Goal: Task Accomplishment & Management: Use online tool/utility

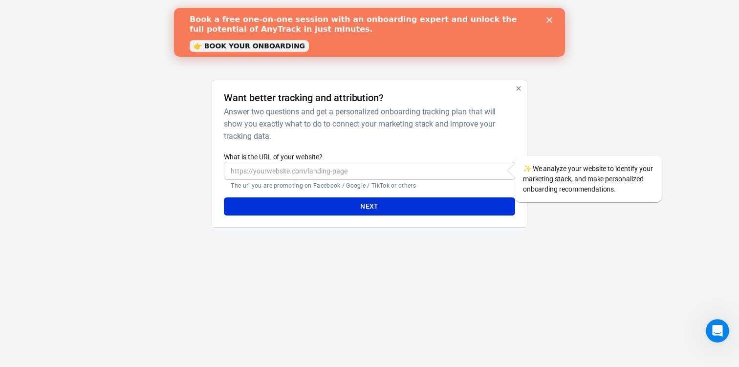
click at [551, 21] on icon "Close" at bounding box center [549, 20] width 6 height 6
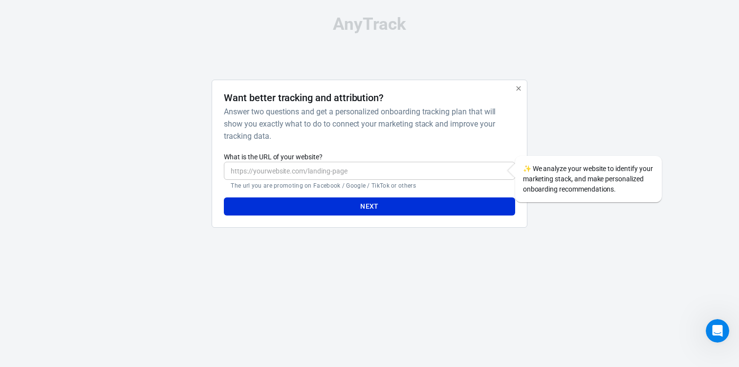
click at [297, 168] on input "What is the URL of your website?" at bounding box center [369, 171] width 291 height 18
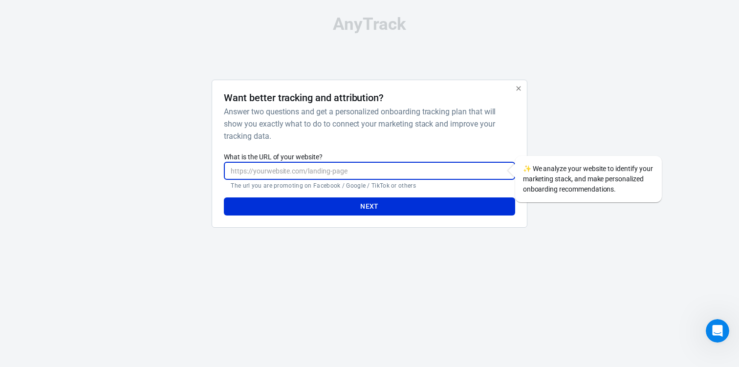
click at [297, 168] on input "What is the URL of your website?" at bounding box center [369, 171] width 291 height 18
type input "[URL]"
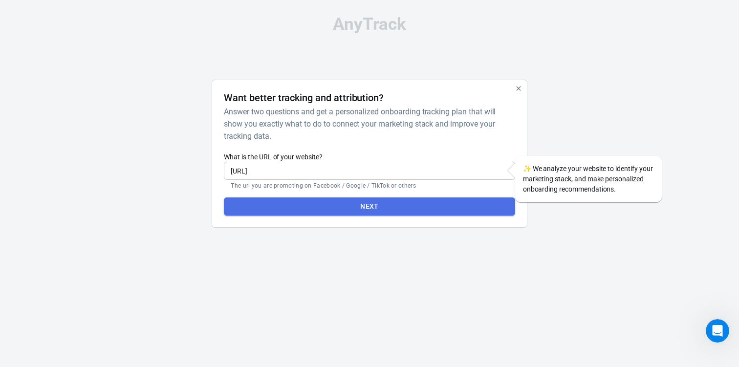
click at [315, 206] on button "Next" at bounding box center [369, 206] width 291 height 18
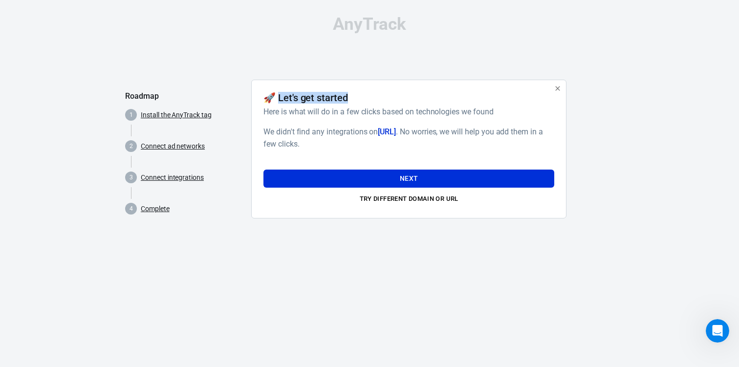
drag, startPoint x: 278, startPoint y: 98, endPoint x: 353, endPoint y: 99, distance: 75.3
click at [353, 99] on div "🚀 Let's get started" at bounding box center [406, 98] width 287 height 12
click at [351, 99] on div "🚀 Let's get started" at bounding box center [406, 98] width 287 height 12
drag, startPoint x: 351, startPoint y: 99, endPoint x: 276, endPoint y: 99, distance: 75.3
click at [276, 99] on div "🚀 Let's get started" at bounding box center [406, 98] width 287 height 12
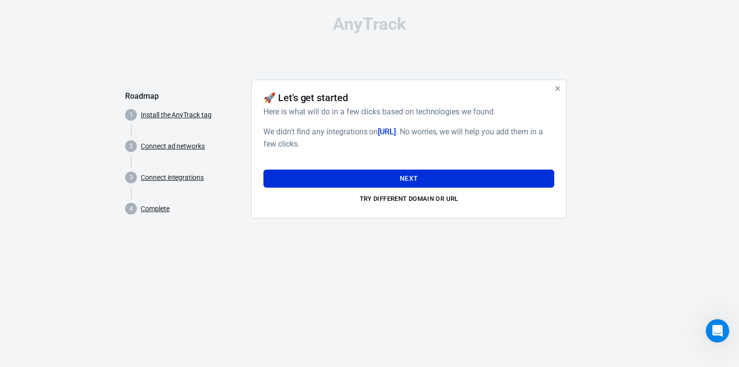
click at [276, 99] on h4 "🚀 Let's get started" at bounding box center [305, 98] width 85 height 12
drag, startPoint x: 276, startPoint y: 99, endPoint x: 356, endPoint y: 99, distance: 80.6
click at [356, 99] on div "🚀 Let's get started" at bounding box center [406, 98] width 287 height 12
drag, startPoint x: 356, startPoint y: 99, endPoint x: 276, endPoint y: 100, distance: 80.7
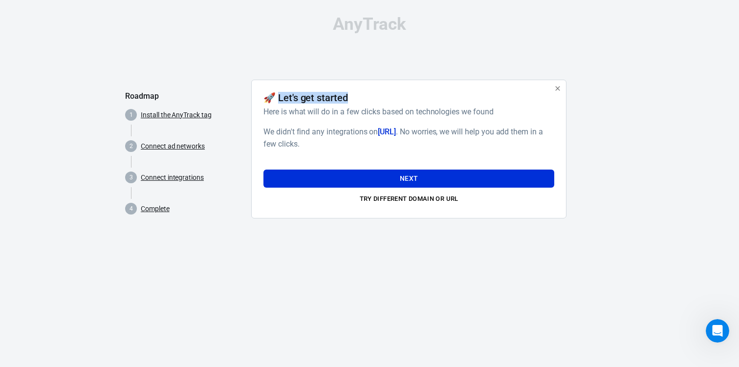
click at [276, 100] on div "🚀 Let's get started" at bounding box center [406, 98] width 287 height 12
click at [276, 100] on h4 "🚀 Let's get started" at bounding box center [305, 98] width 85 height 12
drag, startPoint x: 276, startPoint y: 100, endPoint x: 344, endPoint y: 98, distance: 68.0
click at [344, 98] on h4 "🚀 Let's get started" at bounding box center [305, 98] width 85 height 12
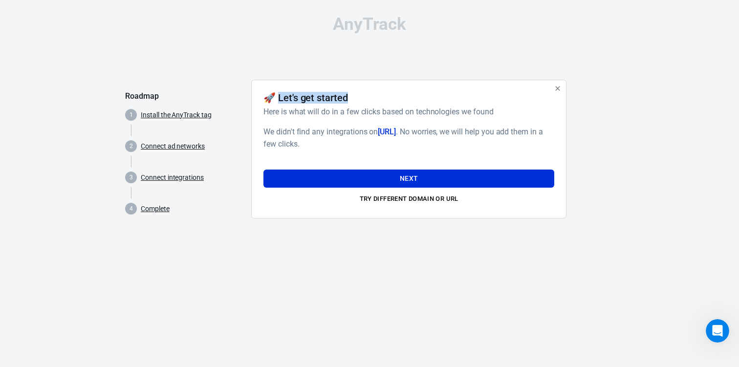
drag, startPoint x: 352, startPoint y: 98, endPoint x: 277, endPoint y: 98, distance: 74.8
click at [277, 98] on div "🚀 Let's get started" at bounding box center [406, 98] width 287 height 12
click at [277, 98] on h4 "🚀 Let's get started" at bounding box center [305, 98] width 85 height 12
drag, startPoint x: 277, startPoint y: 98, endPoint x: 349, endPoint y: 97, distance: 72.3
click at [349, 97] on div "🚀 Let's get started" at bounding box center [406, 98] width 287 height 12
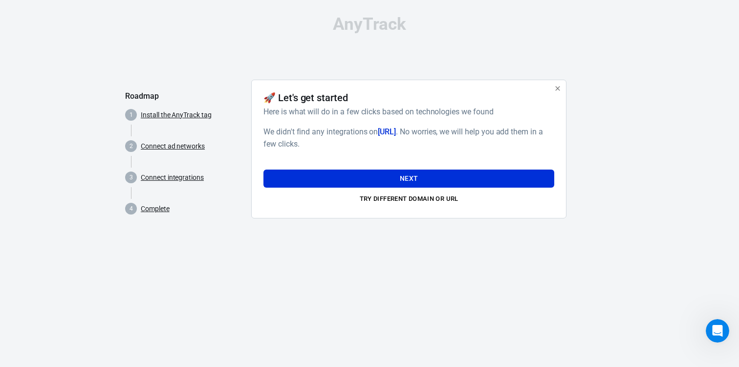
click at [349, 97] on div "🚀 Let's get started" at bounding box center [406, 98] width 287 height 12
drag, startPoint x: 345, startPoint y: 97, endPoint x: 277, endPoint y: 102, distance: 67.6
click at [277, 102] on h4 "🚀 Let's get started" at bounding box center [305, 98] width 85 height 12
drag, startPoint x: 277, startPoint y: 99, endPoint x: 344, endPoint y: 100, distance: 66.5
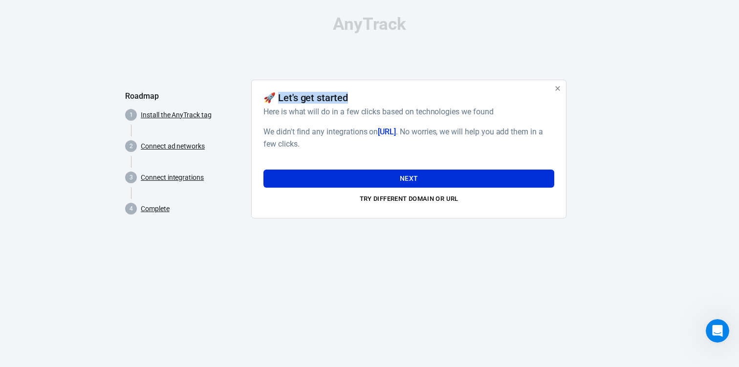
click at [344, 100] on h4 "🚀 Let's get started" at bounding box center [305, 98] width 85 height 12
click at [349, 98] on div "🚀 Let's get started" at bounding box center [406, 98] width 287 height 12
drag, startPoint x: 347, startPoint y: 98, endPoint x: 278, endPoint y: 97, distance: 68.4
click at [278, 97] on div "🚀 Let's get started" at bounding box center [406, 98] width 287 height 12
click at [396, 159] on div "We didn't find any integrations on [URL] . No worries, we will help you add the…" at bounding box center [408, 166] width 291 height 81
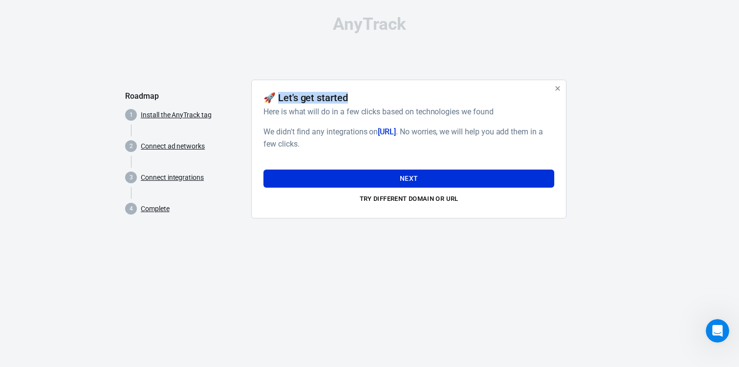
drag, startPoint x: 349, startPoint y: 100, endPoint x: 278, endPoint y: 98, distance: 71.4
click at [278, 98] on div "🚀 Let's get started" at bounding box center [406, 98] width 287 height 12
click at [278, 98] on h4 "🚀 Let's get started" at bounding box center [305, 98] width 85 height 12
drag, startPoint x: 278, startPoint y: 98, endPoint x: 344, endPoint y: 99, distance: 66.0
click at [344, 99] on h4 "🚀 Let's get started" at bounding box center [305, 98] width 85 height 12
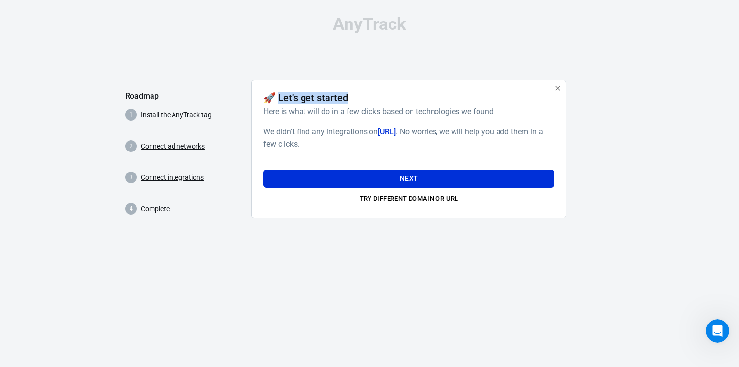
click at [344, 99] on h4 "🚀 Let's get started" at bounding box center [305, 98] width 85 height 12
drag, startPoint x: 349, startPoint y: 99, endPoint x: 260, endPoint y: 97, distance: 89.5
click at [259, 97] on div "🚀 Let's get started Here is what will do in a few clicks based on technologies …" at bounding box center [408, 149] width 315 height 139
click at [466, 114] on h6 "Here is what will do in a few clicks based on technologies we found" at bounding box center [406, 112] width 287 height 12
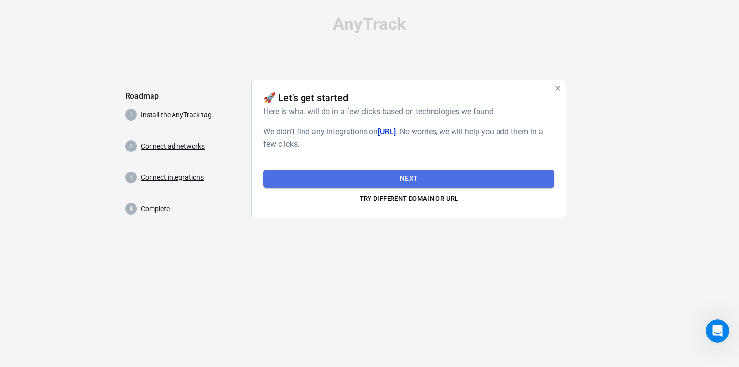
click at [416, 177] on button "Next" at bounding box center [408, 179] width 291 height 18
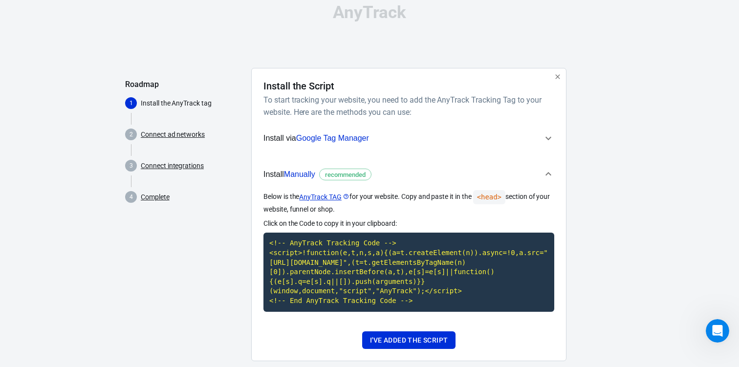
scroll to position [40, 0]
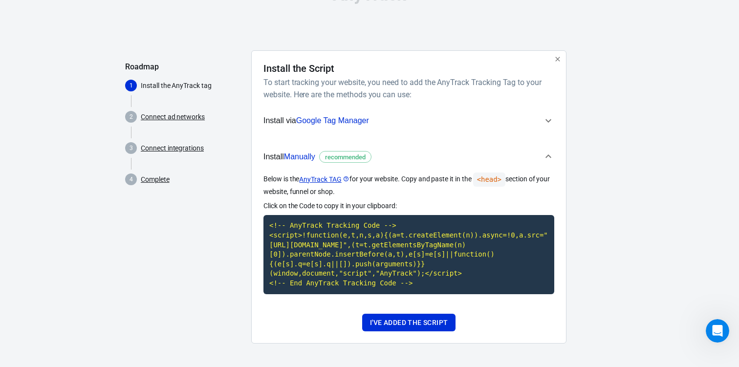
click at [399, 114] on span "Install via Google Tag Manager" at bounding box center [402, 120] width 279 height 13
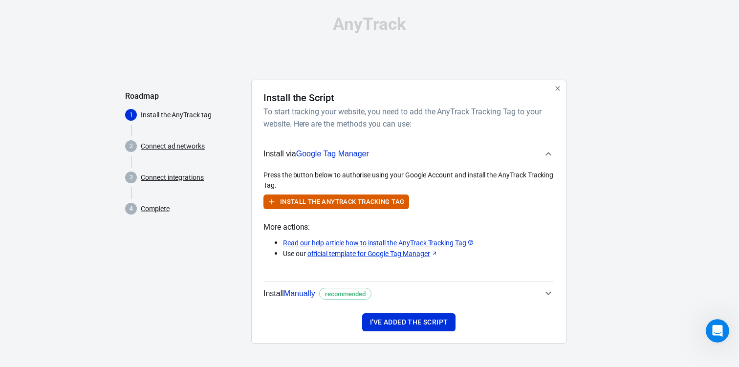
scroll to position [0, 0]
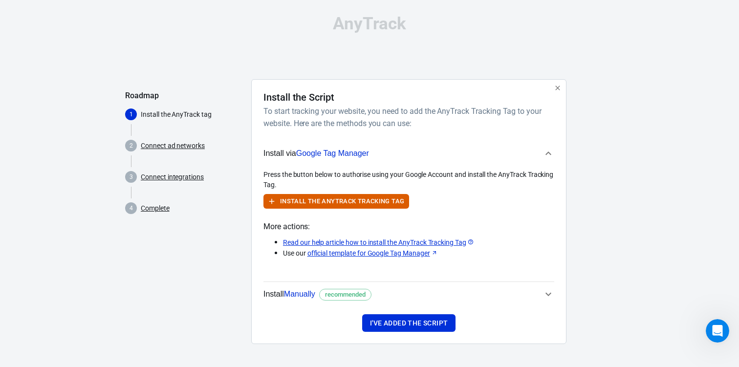
click at [396, 152] on span "Install via Google Tag Manager" at bounding box center [402, 153] width 279 height 13
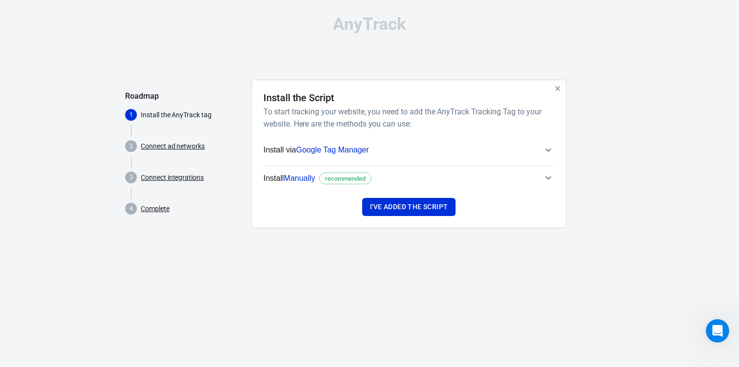
scroll to position [0, 0]
click at [397, 181] on span "Install Manually recommended" at bounding box center [402, 178] width 279 height 13
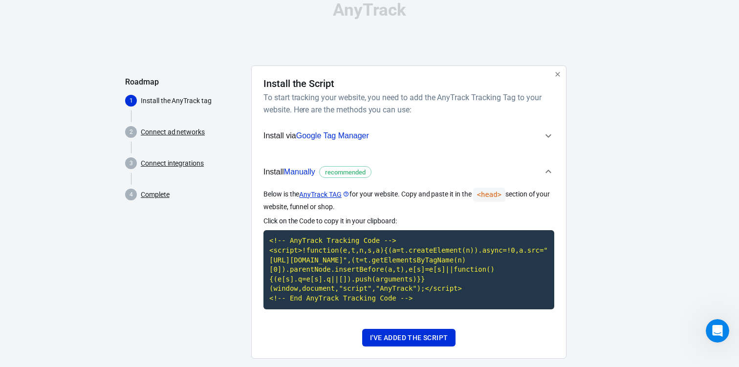
scroll to position [40, 0]
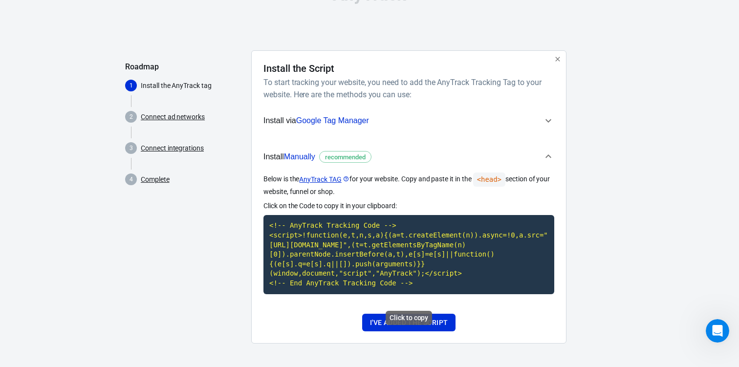
click at [416, 278] on code "<!-- AnyTrack Tracking Code --> <script>!function(e,t,n,s,a){(a=t.createElement…" at bounding box center [408, 254] width 291 height 79
click at [381, 321] on button "I've added the script" at bounding box center [408, 323] width 93 height 18
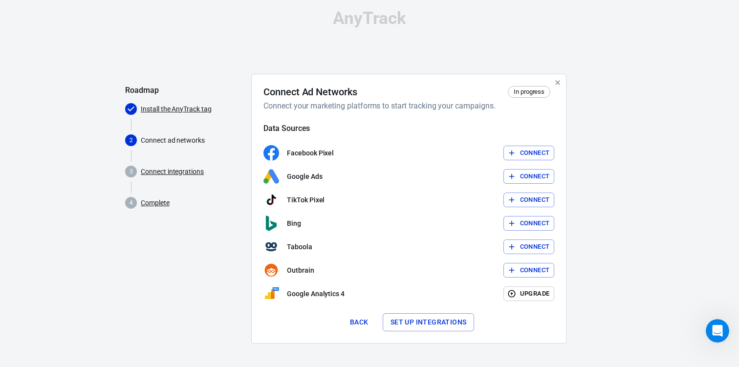
click at [523, 155] on button "Connect" at bounding box center [528, 153] width 51 height 15
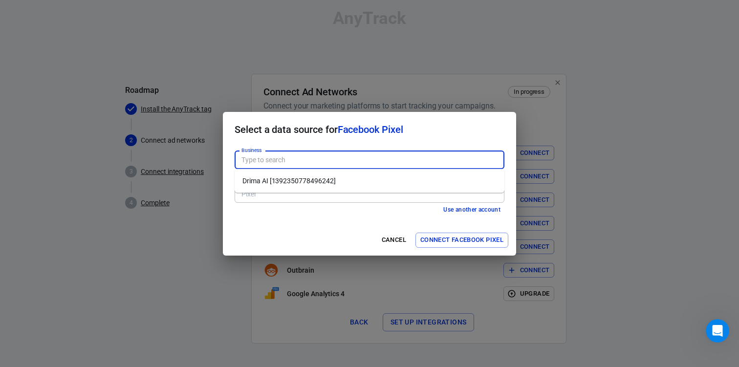
click at [280, 159] on input "Business" at bounding box center [369, 160] width 262 height 12
click at [279, 179] on li "Drima AI [1392350778496242]" at bounding box center [370, 181] width 270 height 16
type input "Drima AI [1392350778496242]"
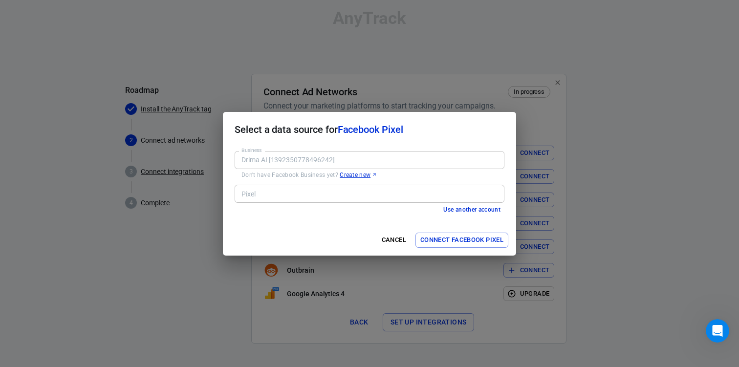
click at [280, 196] on input "Pixel" at bounding box center [369, 194] width 262 height 12
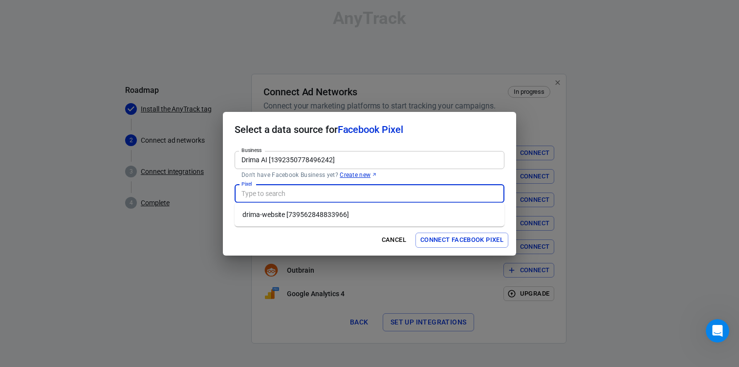
click at [280, 212] on li "drima-website [739562848833966]" at bounding box center [370, 215] width 270 height 16
type input "drima-website [739562848833966]"
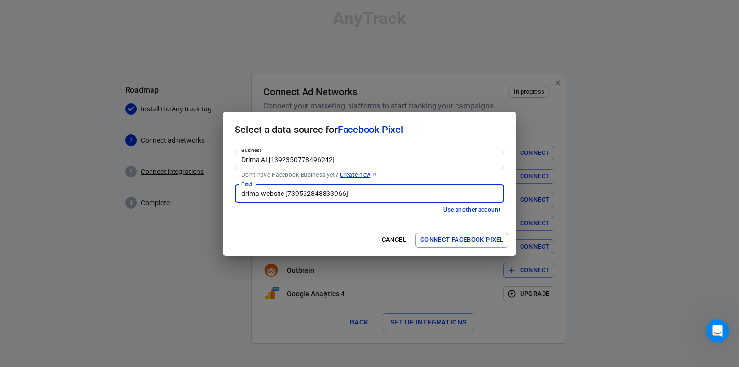
click at [436, 239] on button "Connect Facebook Pixel" at bounding box center [461, 240] width 93 height 15
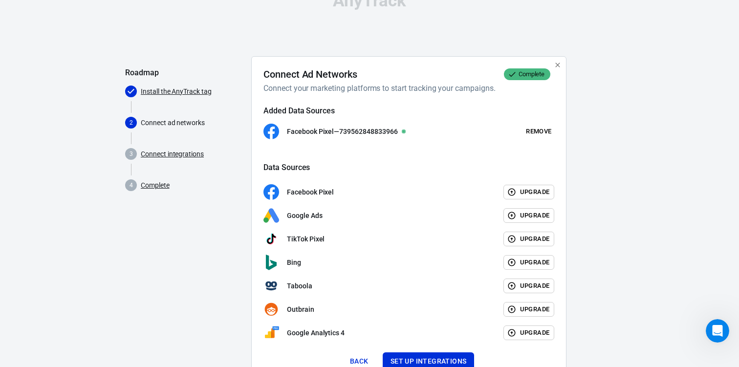
scroll to position [63, 0]
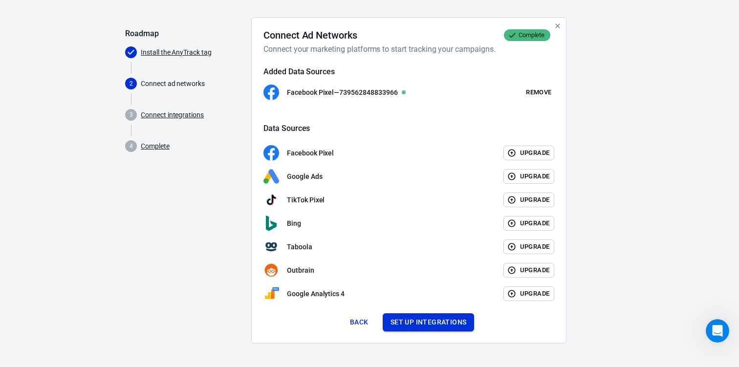
click at [404, 324] on button "Set up integrations" at bounding box center [429, 322] width 92 height 18
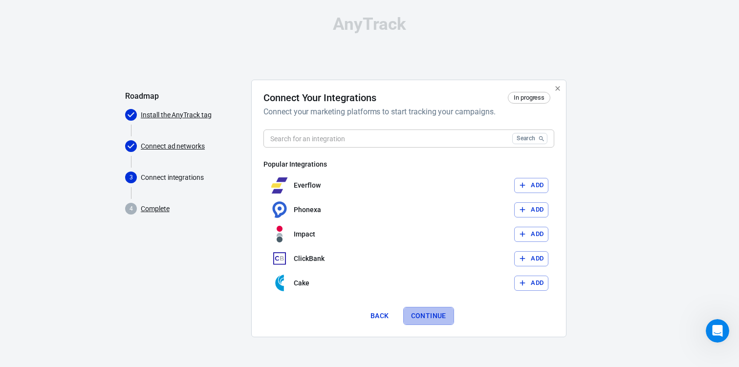
click at [424, 318] on button "Continue" at bounding box center [428, 316] width 51 height 18
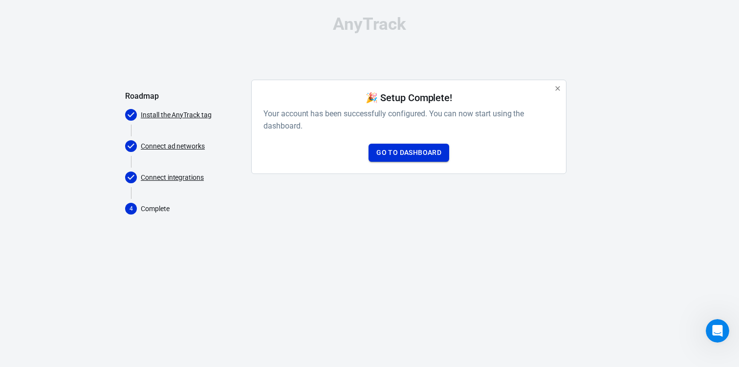
click at [393, 158] on link "Go to Dashboard" at bounding box center [409, 153] width 81 height 18
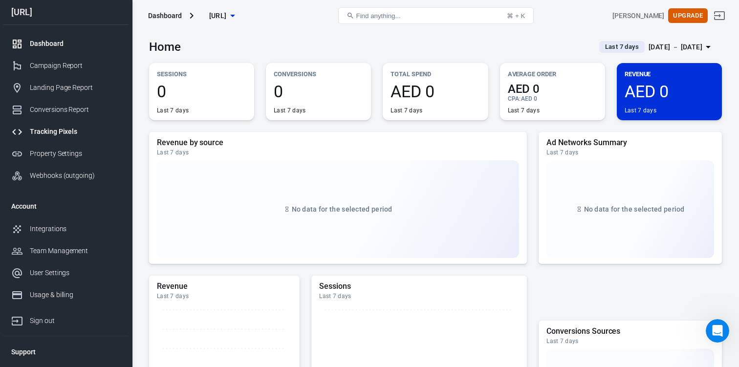
click at [69, 130] on div "Tracking Pixels" at bounding box center [75, 132] width 91 height 10
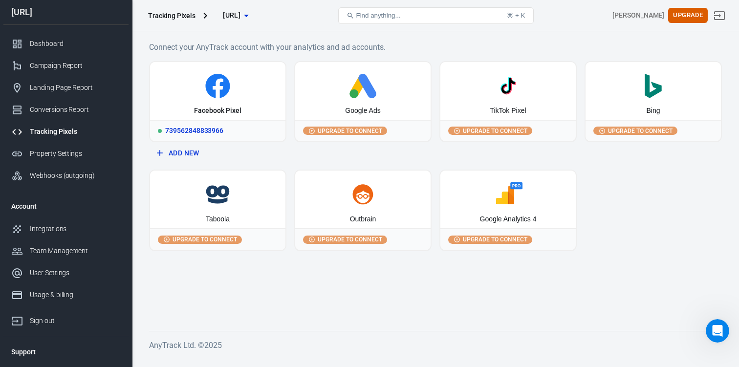
click at [207, 106] on div "Facebook Pixel" at bounding box center [217, 111] width 47 height 10
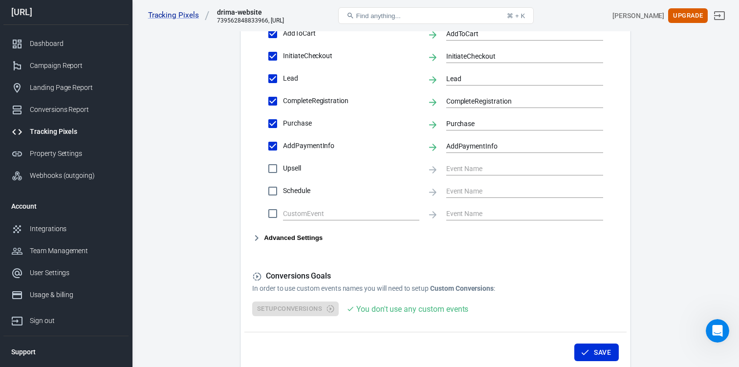
scroll to position [496, 0]
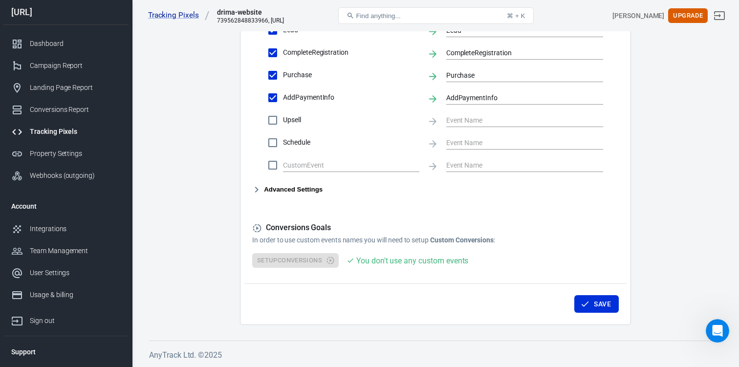
click at [275, 192] on button "Advanced Settings" at bounding box center [287, 190] width 70 height 12
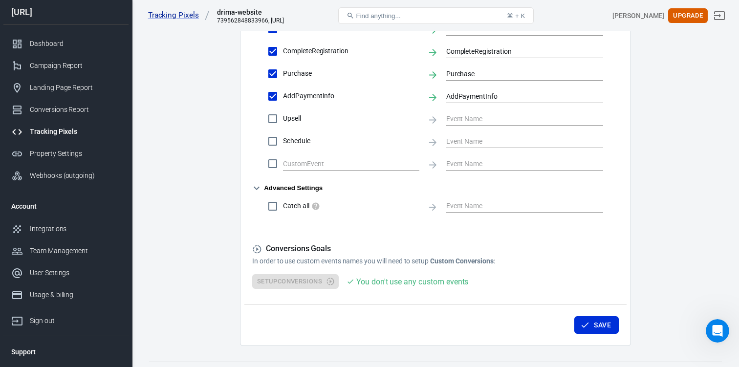
click at [275, 192] on button "Advanced Settings" at bounding box center [287, 188] width 70 height 12
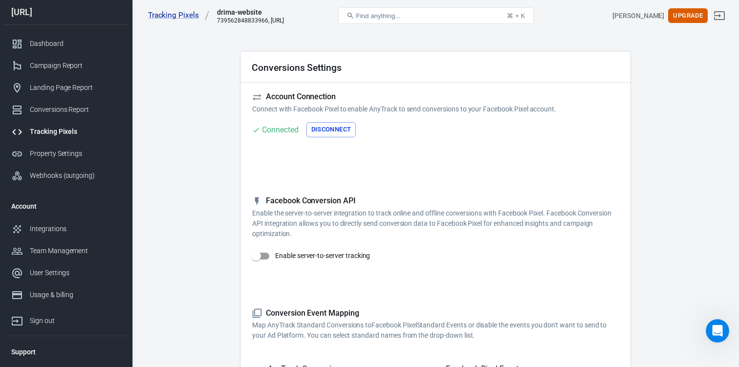
scroll to position [0, 0]
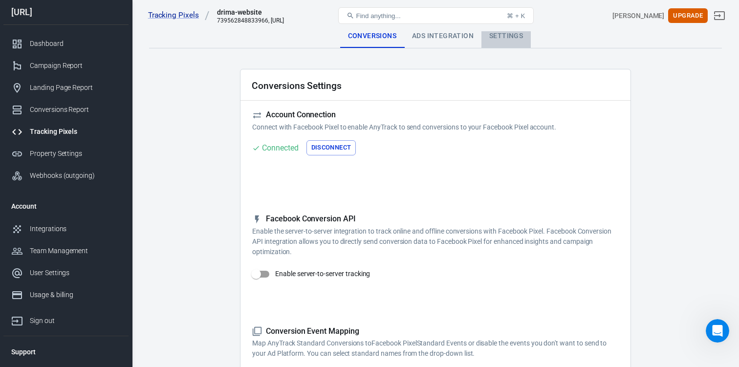
click at [491, 36] on div "Settings" at bounding box center [505, 35] width 49 height 23
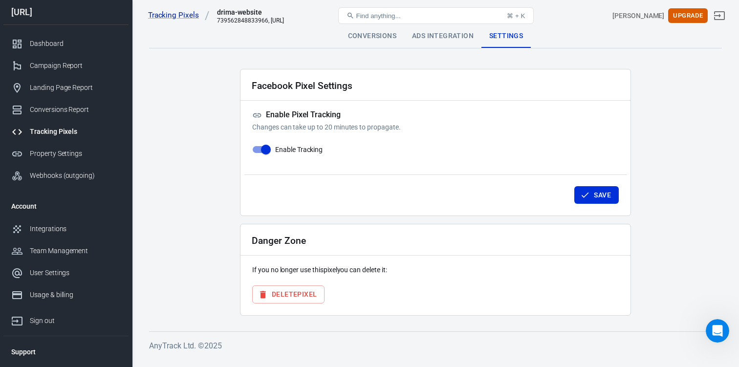
click at [447, 40] on div "Ads Integration" at bounding box center [442, 35] width 77 height 23
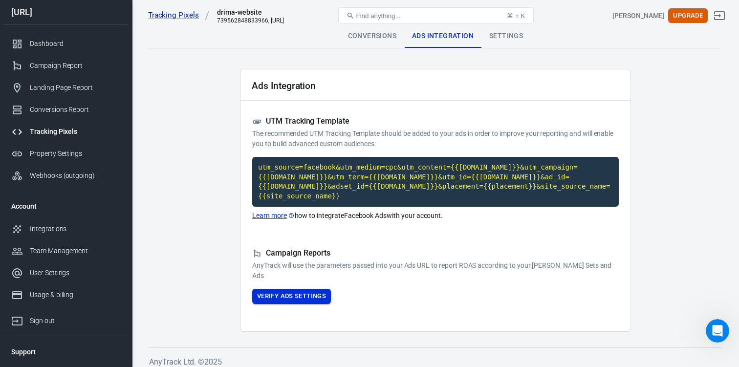
click at [315, 300] on button "Verify Ads Settings" at bounding box center [291, 296] width 79 height 15
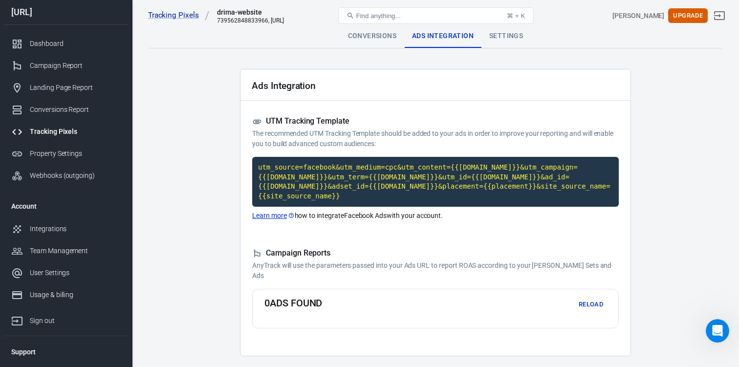
click at [498, 40] on div "Settings" at bounding box center [505, 35] width 49 height 23
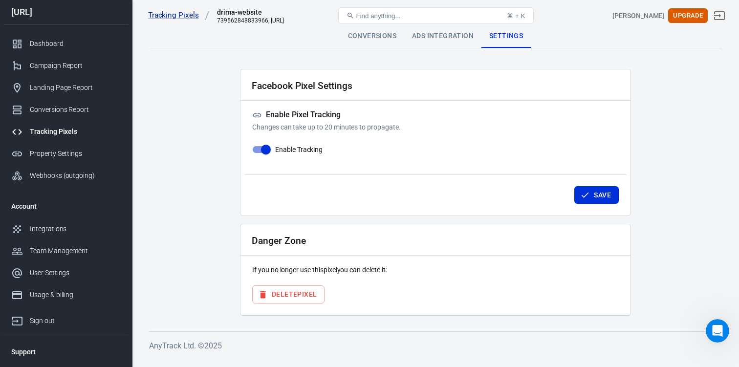
click at [381, 42] on div "Conversions" at bounding box center [372, 35] width 64 height 23
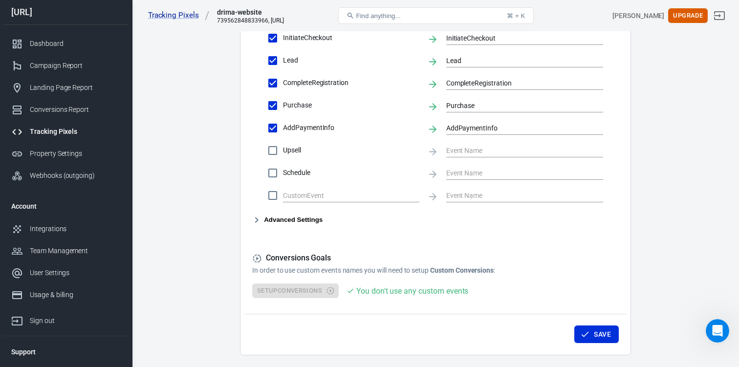
scroll to position [466, 0]
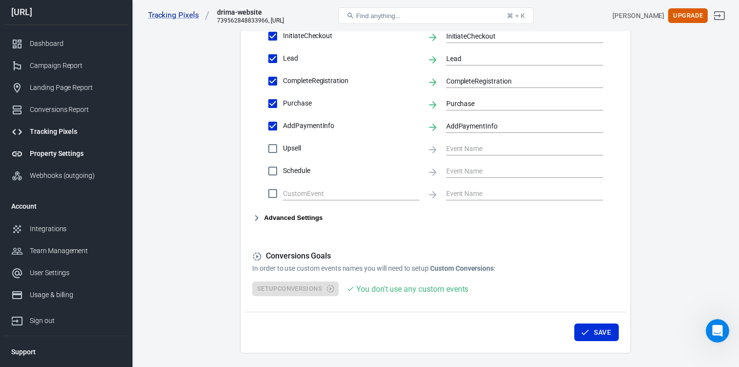
click at [90, 152] on div "Property Settings" at bounding box center [75, 154] width 91 height 10
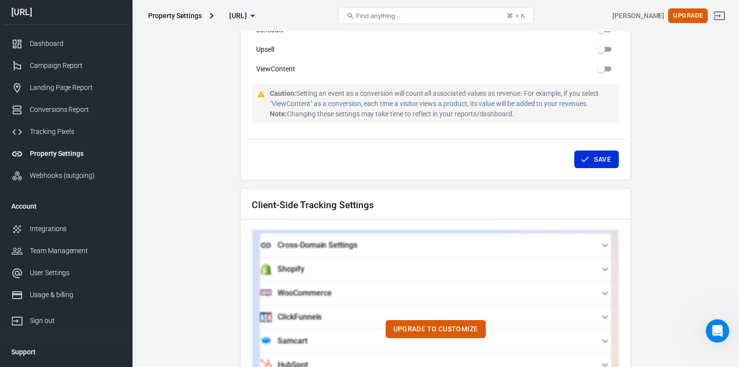
scroll to position [694, 0]
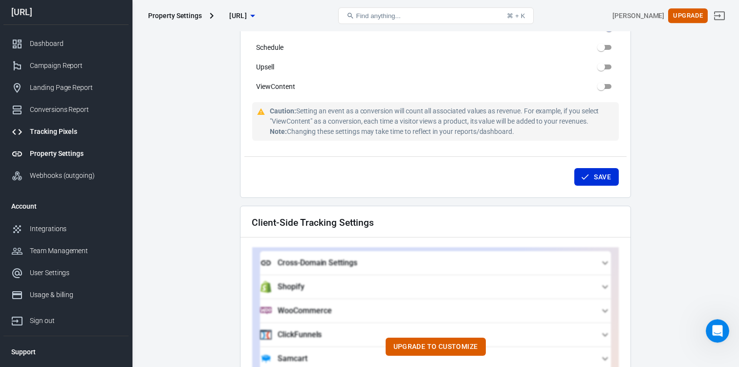
click at [66, 129] on div "Tracking Pixels" at bounding box center [75, 132] width 91 height 10
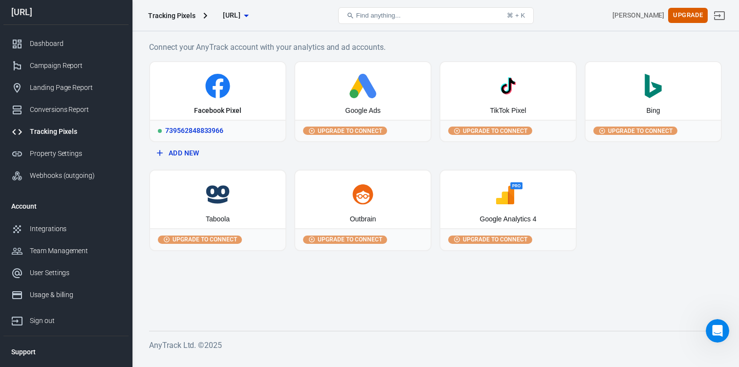
click at [231, 100] on div "Facebook Pixel" at bounding box center [217, 91] width 135 height 58
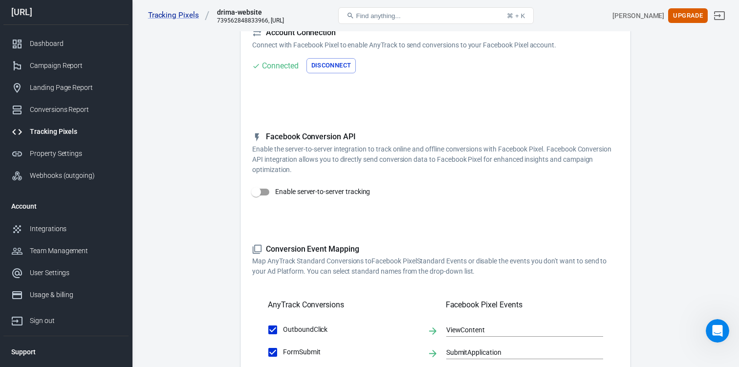
scroll to position [117, 0]
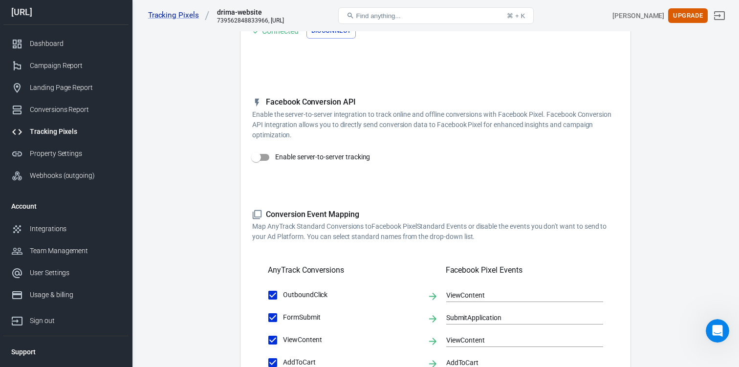
click at [260, 156] on input "Enable server-to-server tracking" at bounding box center [256, 157] width 56 height 19
checkbox input "false"
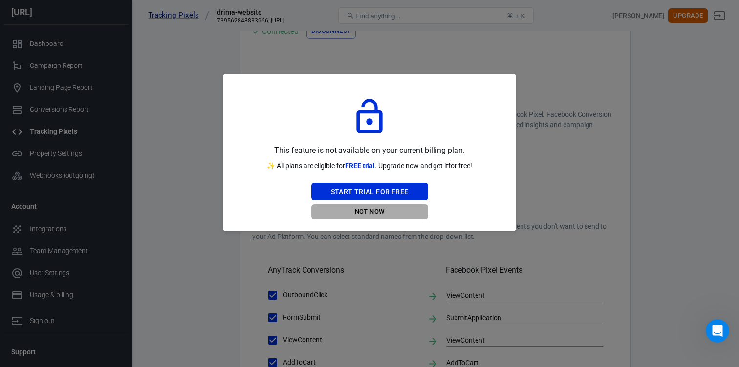
click at [359, 212] on button "Not Now" at bounding box center [369, 211] width 117 height 15
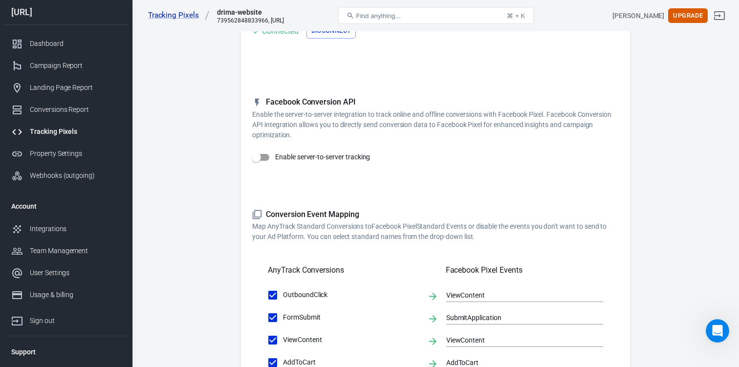
scroll to position [0, 0]
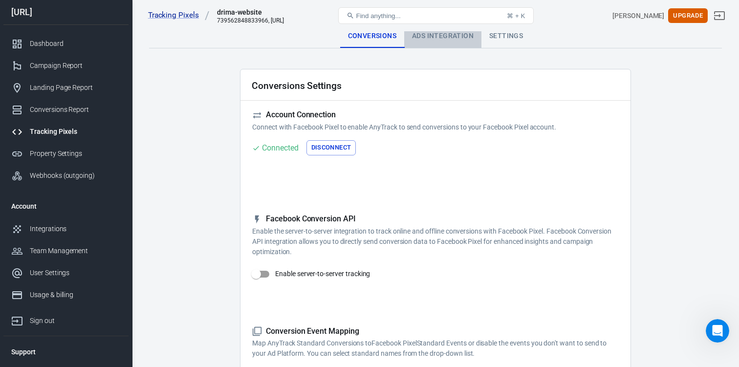
click at [417, 45] on div "Ads Integration" at bounding box center [442, 35] width 77 height 23
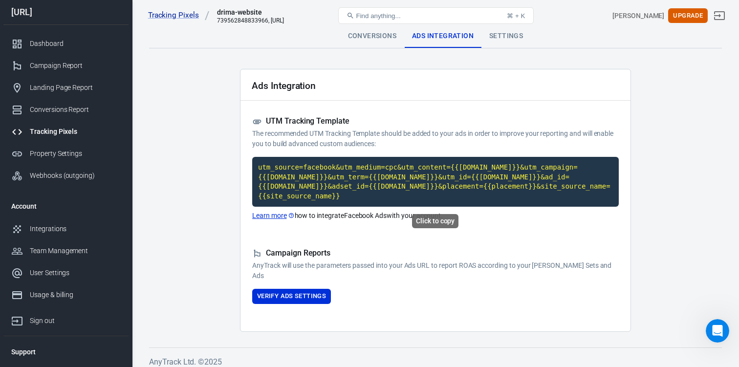
click at [406, 194] on code "utm_source=facebook&utm_medium=cpc&utm_content={{[DOMAIN_NAME]}}&utm_campaign={…" at bounding box center [435, 182] width 367 height 50
click at [363, 33] on div "Conversions" at bounding box center [372, 35] width 64 height 23
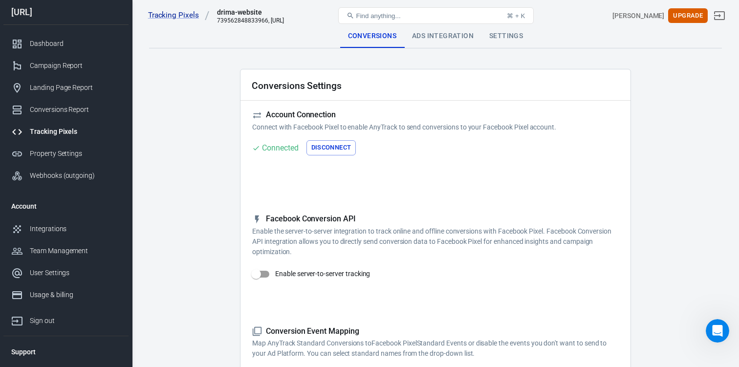
click at [499, 37] on div "Settings" at bounding box center [505, 35] width 49 height 23
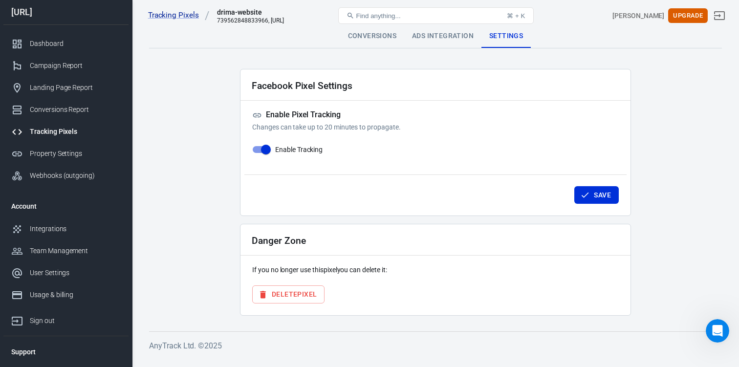
click at [384, 36] on div "Conversions" at bounding box center [372, 35] width 64 height 23
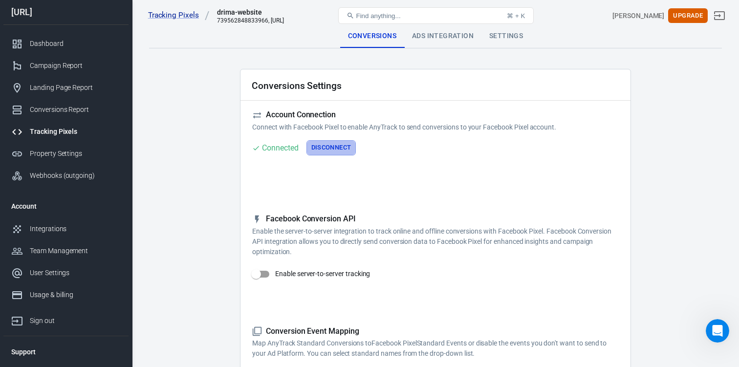
click at [329, 148] on button "Disconnect" at bounding box center [331, 147] width 50 height 15
click at [290, 148] on button "Connect" at bounding box center [272, 147] width 40 height 15
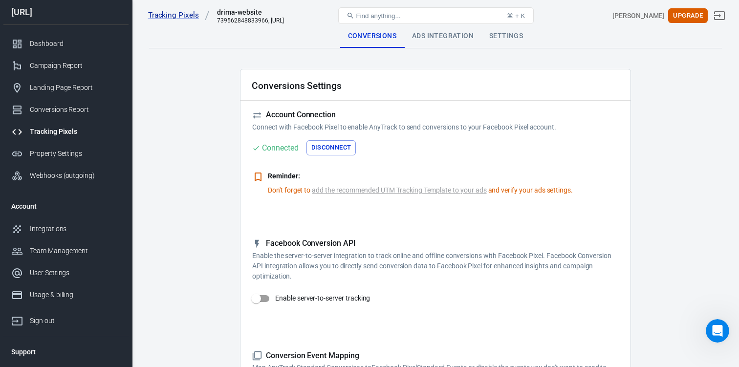
click at [502, 28] on div "Tracking Pixels drima-website 739562848833966, [URL] Find anything... ⌘ + K [PE…" at bounding box center [435, 15] width 607 height 31
click at [502, 32] on div "Settings" at bounding box center [505, 35] width 49 height 23
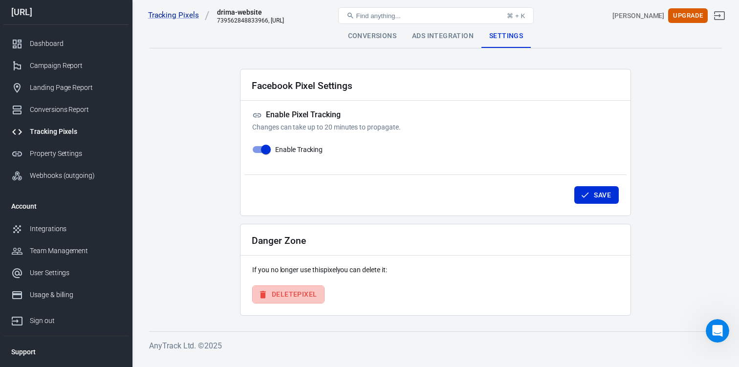
click at [293, 293] on button "Delete Pixel" at bounding box center [288, 294] width 72 height 18
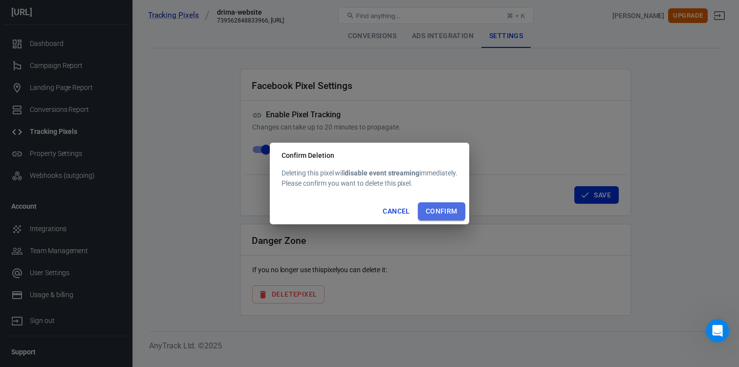
click at [440, 211] on button "Confirm" at bounding box center [441, 211] width 47 height 18
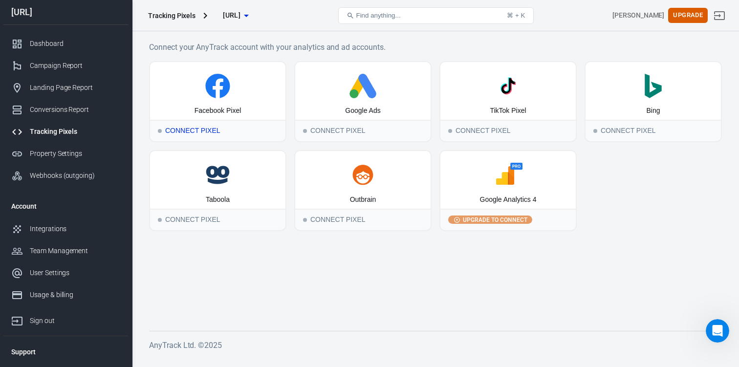
click at [195, 130] on div "Connect Pixel" at bounding box center [217, 131] width 135 height 22
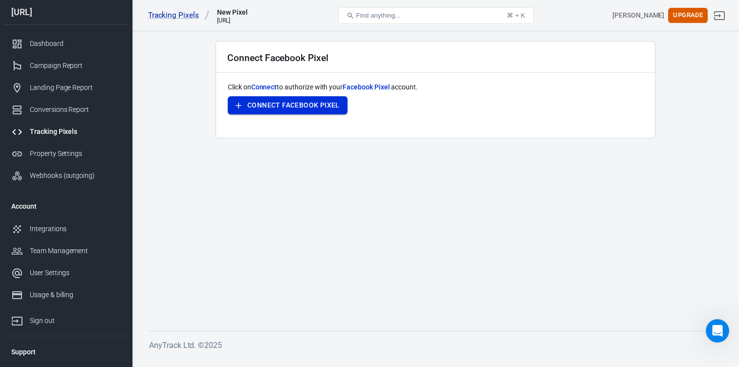
click at [260, 104] on button "Connect Facebook Pixel" at bounding box center [288, 105] width 120 height 18
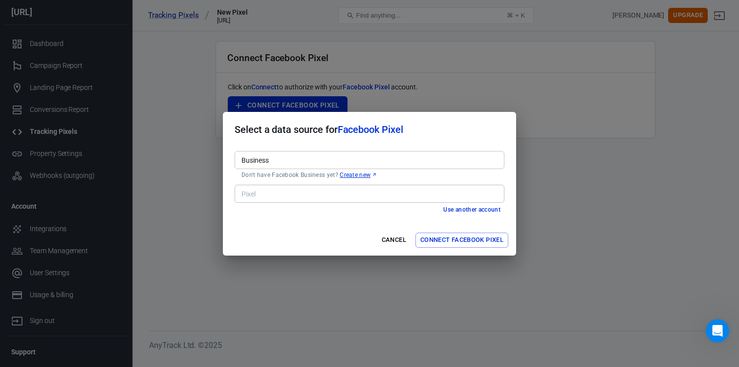
click at [274, 159] on input "Business" at bounding box center [369, 160] width 262 height 12
click at [267, 157] on input "Business" at bounding box center [369, 160] width 262 height 12
click at [460, 206] on button "Use another account" at bounding box center [471, 210] width 65 height 10
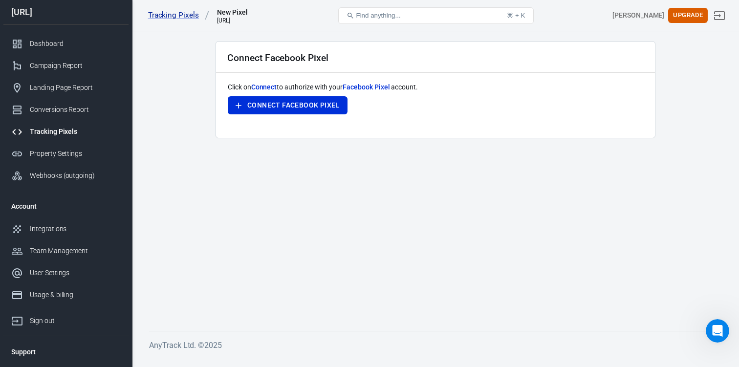
click at [266, 88] on span "Connect" at bounding box center [264, 87] width 26 height 8
click at [273, 108] on button "Connect Facebook Pixel" at bounding box center [288, 105] width 120 height 18
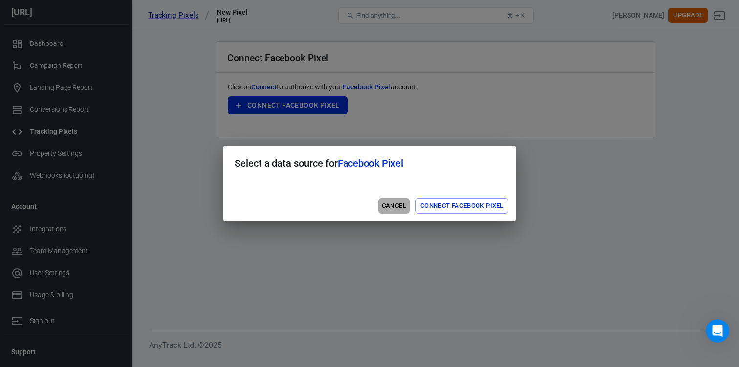
click at [391, 204] on button "Cancel" at bounding box center [393, 205] width 31 height 15
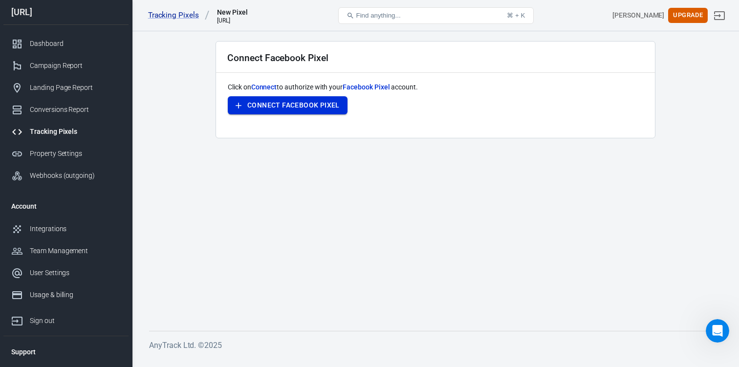
click at [298, 104] on button "Connect Facebook Pixel" at bounding box center [288, 105] width 120 height 18
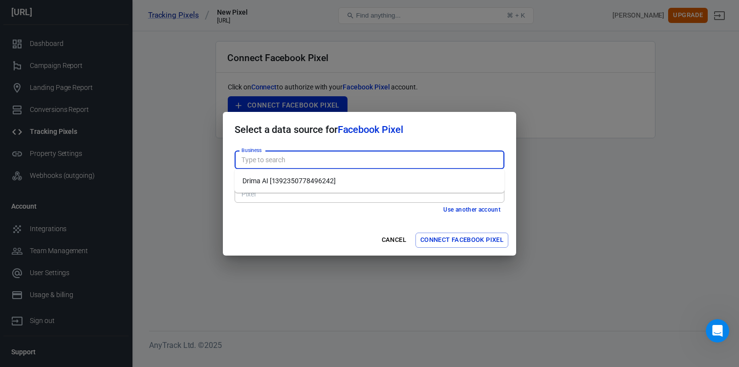
click at [317, 161] on input "Business" at bounding box center [369, 160] width 262 height 12
click at [319, 176] on p "Don't have Facebook Business yet? Create new" at bounding box center [369, 175] width 256 height 8
click at [350, 175] on link "Create new" at bounding box center [359, 175] width 38 height 8
type input "drima-ai"
click at [390, 241] on button "Cancel" at bounding box center [393, 240] width 31 height 15
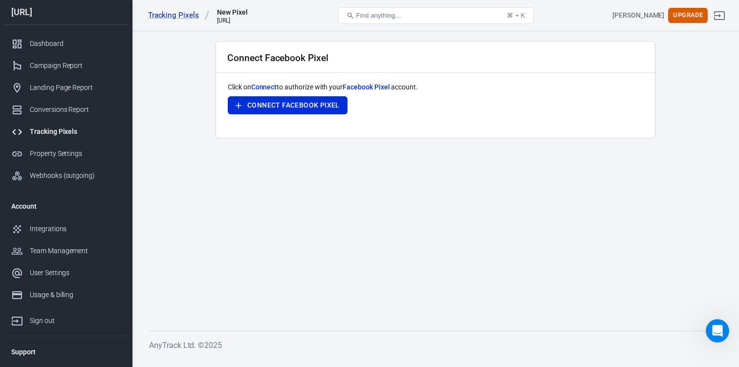
click at [263, 87] on span "Connect" at bounding box center [264, 87] width 26 height 8
click at [296, 101] on button "Connect Facebook Pixel" at bounding box center [288, 105] width 120 height 18
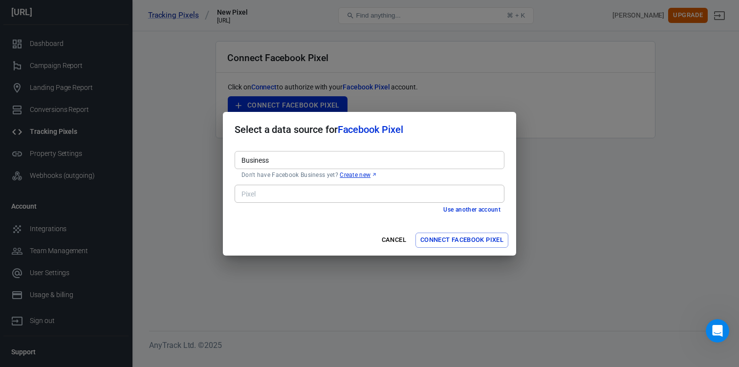
click at [336, 158] on input "Business" at bounding box center [369, 160] width 262 height 12
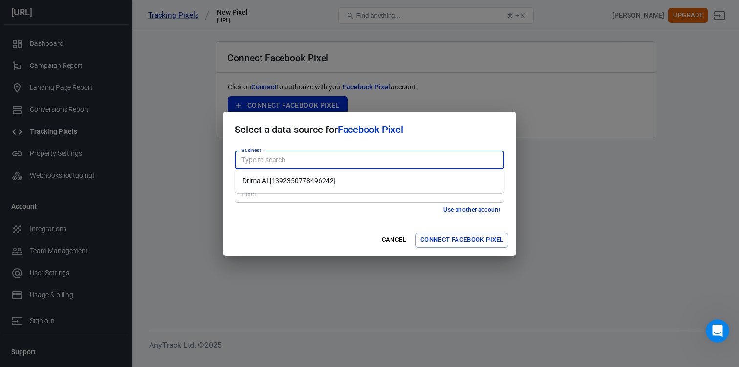
click at [328, 184] on li "Drima AI [1392350778496242]" at bounding box center [370, 181] width 270 height 16
type input "Drima AI [1392350778496242]"
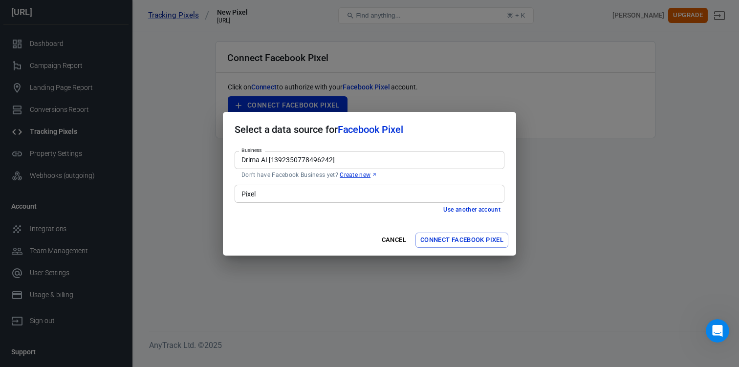
click at [307, 195] on input "Pixel" at bounding box center [369, 194] width 262 height 12
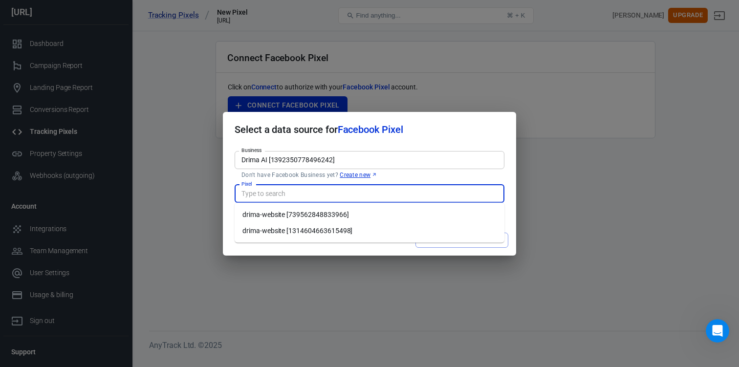
click at [337, 234] on li "drima-website [1314604663615498]" at bounding box center [370, 231] width 270 height 16
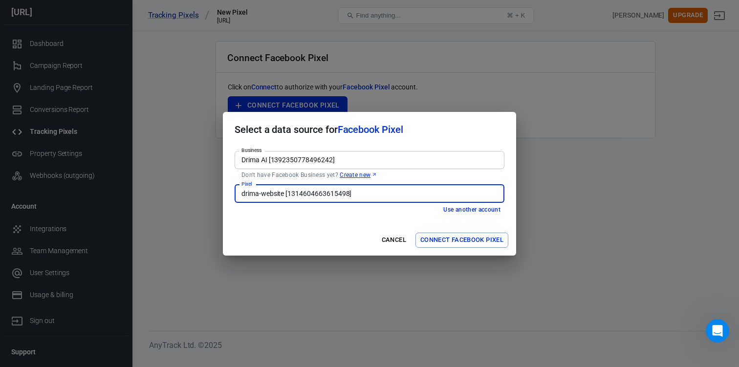
type input "drima-website [1314604663615498]"
click at [442, 240] on button "Connect Facebook Pixel" at bounding box center [461, 240] width 93 height 15
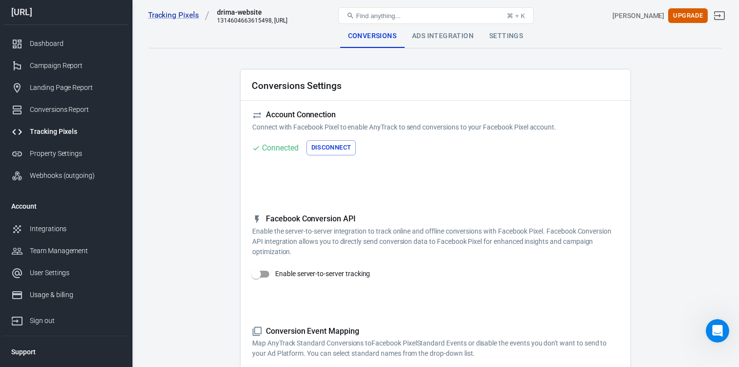
checkbox input "true"
type input "ViewContent"
checkbox input "true"
type input "SubmitApplication"
checkbox input "true"
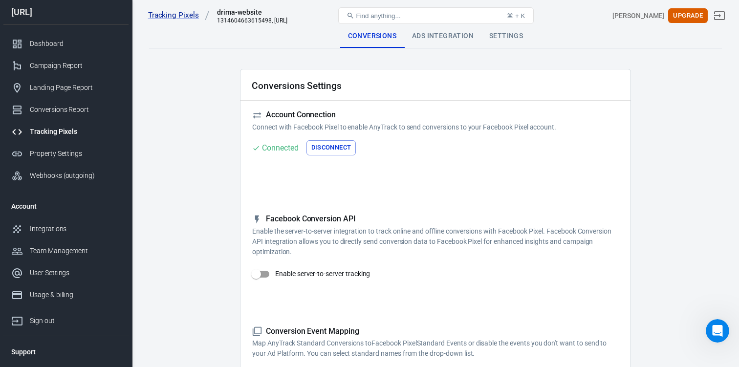
type input "ViewContent"
checkbox input "true"
type input "AddToCart"
checkbox input "true"
type input "InitiateCheckout"
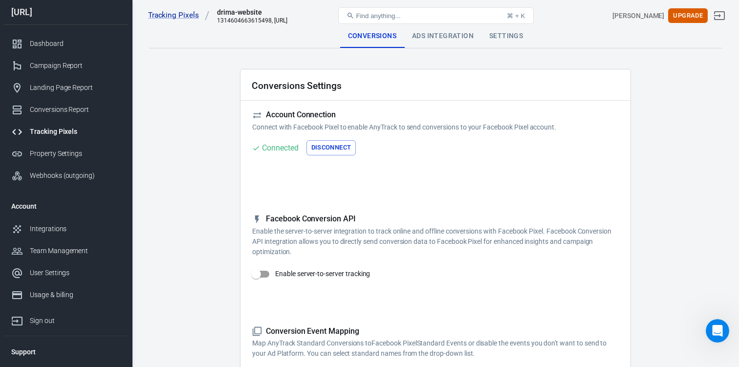
checkbox input "true"
type input "Lead"
checkbox input "true"
type input "CompleteRegistration"
checkbox input "true"
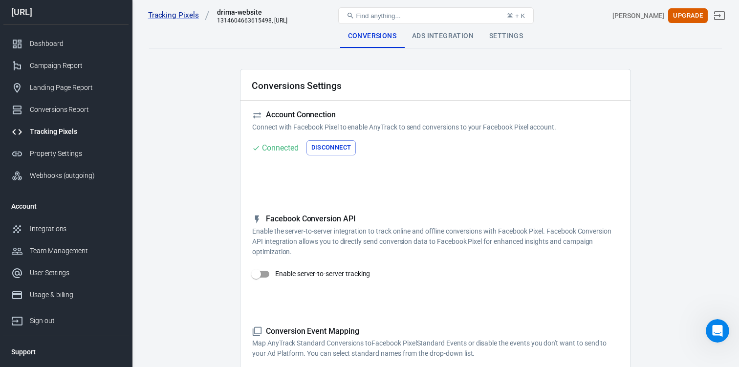
type input "Purchase"
checkbox input "true"
type input "AddPaymentInfo"
click at [437, 44] on div "Ads Integration" at bounding box center [442, 35] width 77 height 23
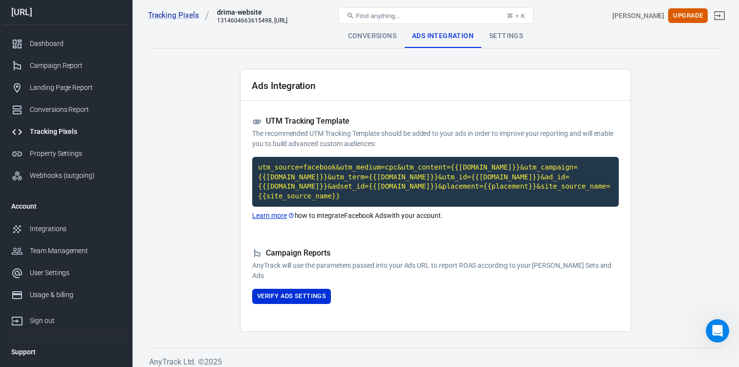
click at [389, 181] on code "utm_source=facebook&utm_medium=cpc&utm_content={{[DOMAIN_NAME]}}&utm_campaign={…" at bounding box center [435, 182] width 367 height 50
click at [315, 303] on button "Verify Ads Settings" at bounding box center [291, 296] width 79 height 15
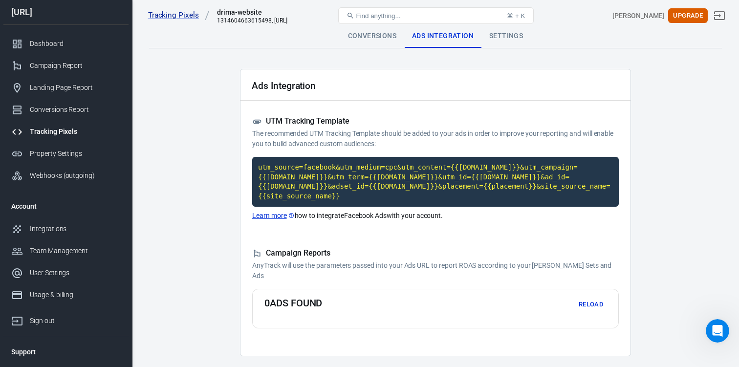
click at [381, 42] on div "Conversions" at bounding box center [372, 35] width 64 height 23
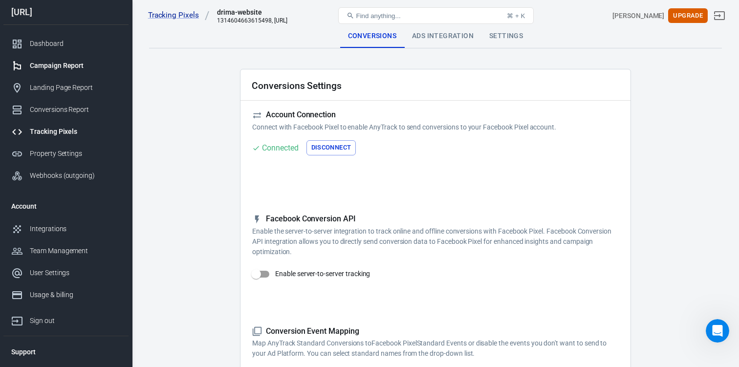
click at [91, 69] on div "Campaign Report" at bounding box center [75, 66] width 91 height 10
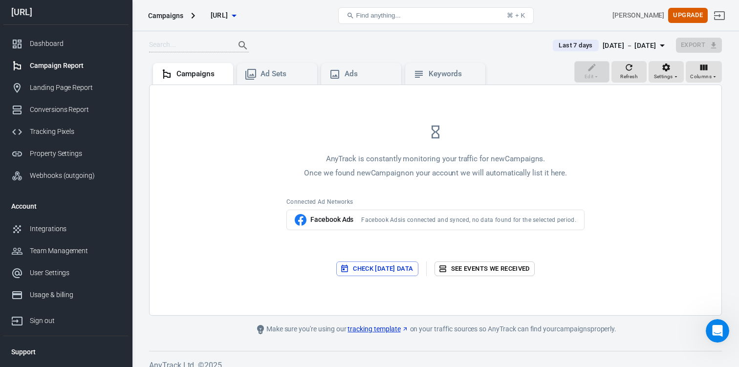
scroll to position [68, 0]
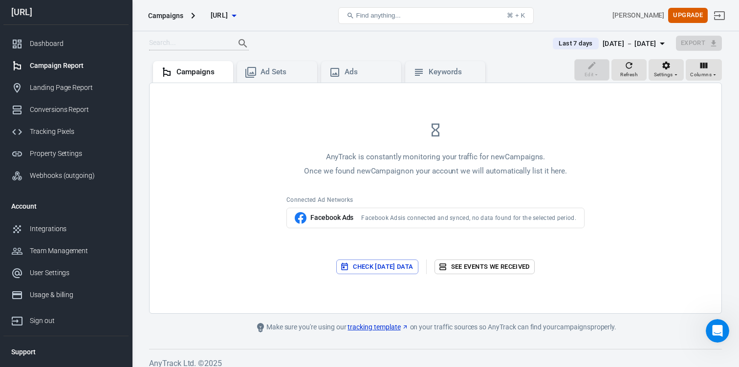
click at [370, 260] on button "Check [DATE] data" at bounding box center [377, 267] width 82 height 15
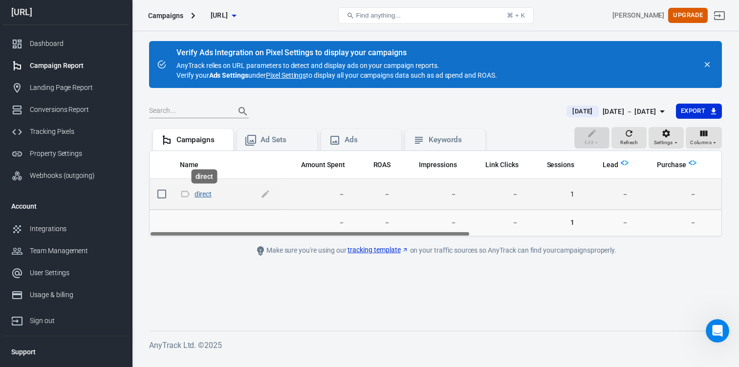
click at [210, 195] on link "direct" at bounding box center [203, 194] width 17 height 8
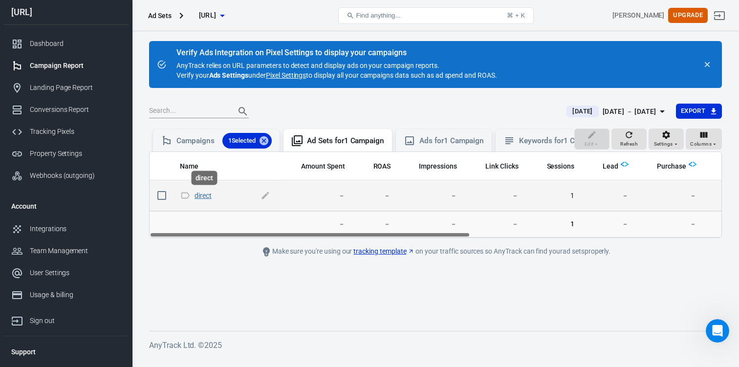
click at [205, 196] on link "direct" at bounding box center [203, 196] width 17 height 8
click at [199, 196] on link "direct" at bounding box center [203, 196] width 17 height 8
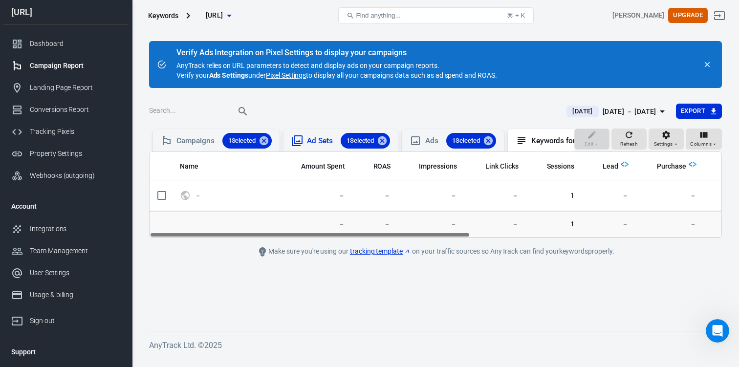
click at [312, 147] on div "Ad Sets 1 Selected" at bounding box center [348, 141] width 83 height 16
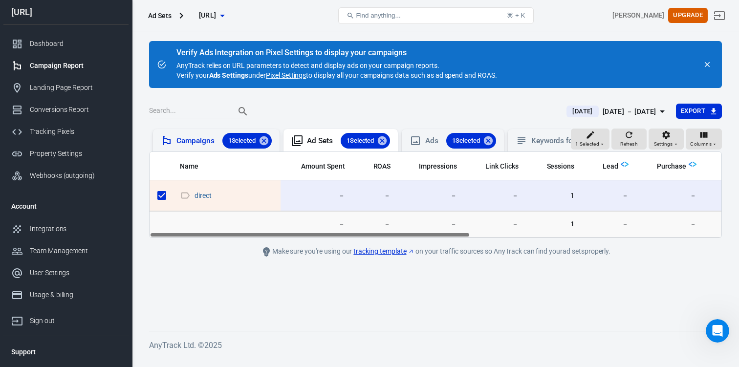
click at [194, 141] on div "Campaigns 1 Selected" at bounding box center [223, 141] width 95 height 16
